Goal: Task Accomplishment & Management: Use online tool/utility

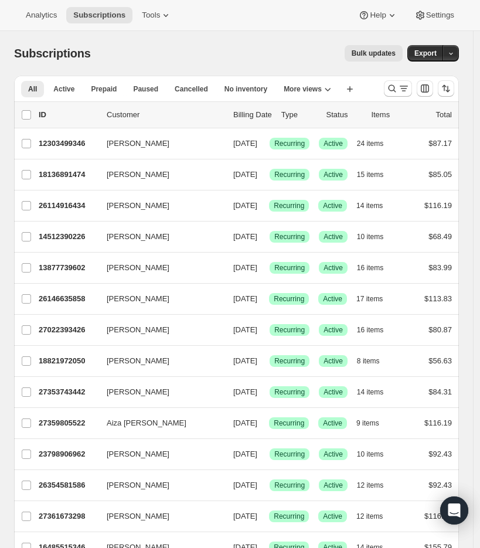
click at [173, 23] on div "Analytics Subscriptions Tools Help Settings" at bounding box center [240, 15] width 480 height 31
click at [168, 14] on icon at bounding box center [166, 15] width 5 height 3
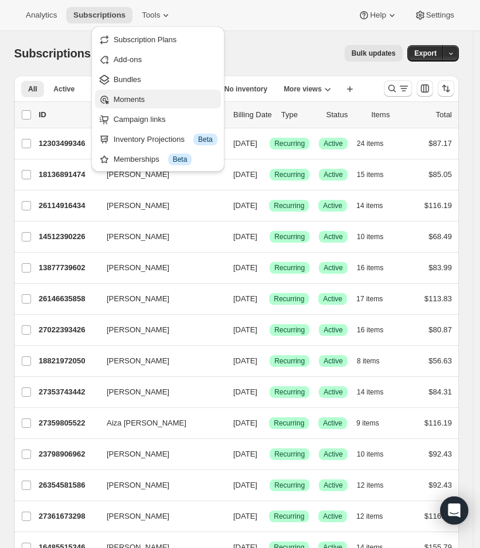
click at [158, 97] on span "Moments" at bounding box center [166, 100] width 104 height 12
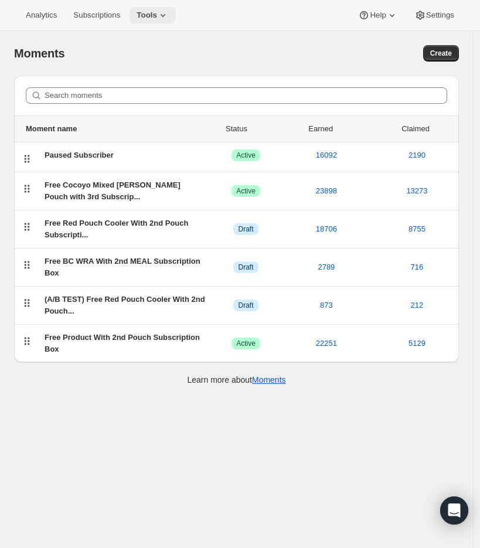
click at [152, 13] on span "Tools" at bounding box center [147, 15] width 21 height 9
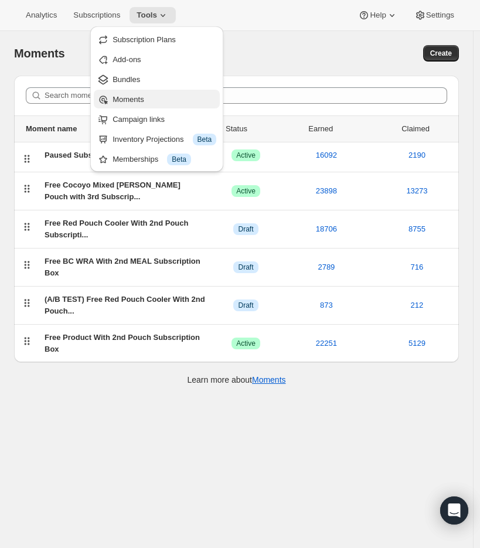
click at [125, 96] on span "Moments" at bounding box center [128, 99] width 31 height 9
